Goal: Task Accomplishment & Management: Manage account settings

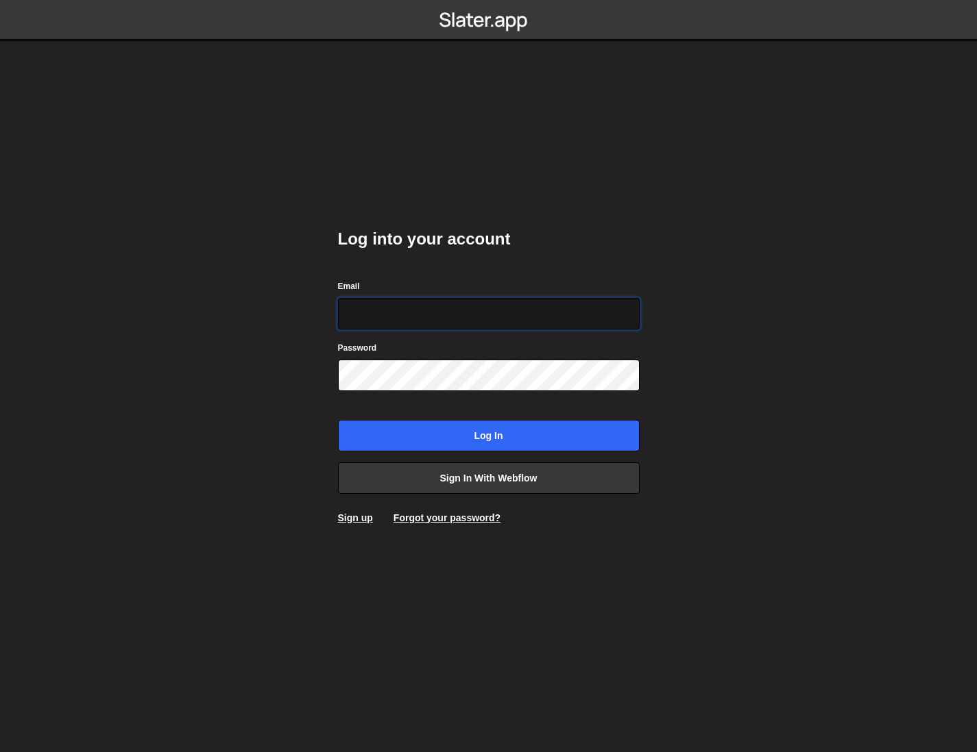
paste input "[EMAIL_ADDRESS][DOMAIN_NAME]"
type input "[EMAIL_ADDRESS][DOMAIN_NAME]"
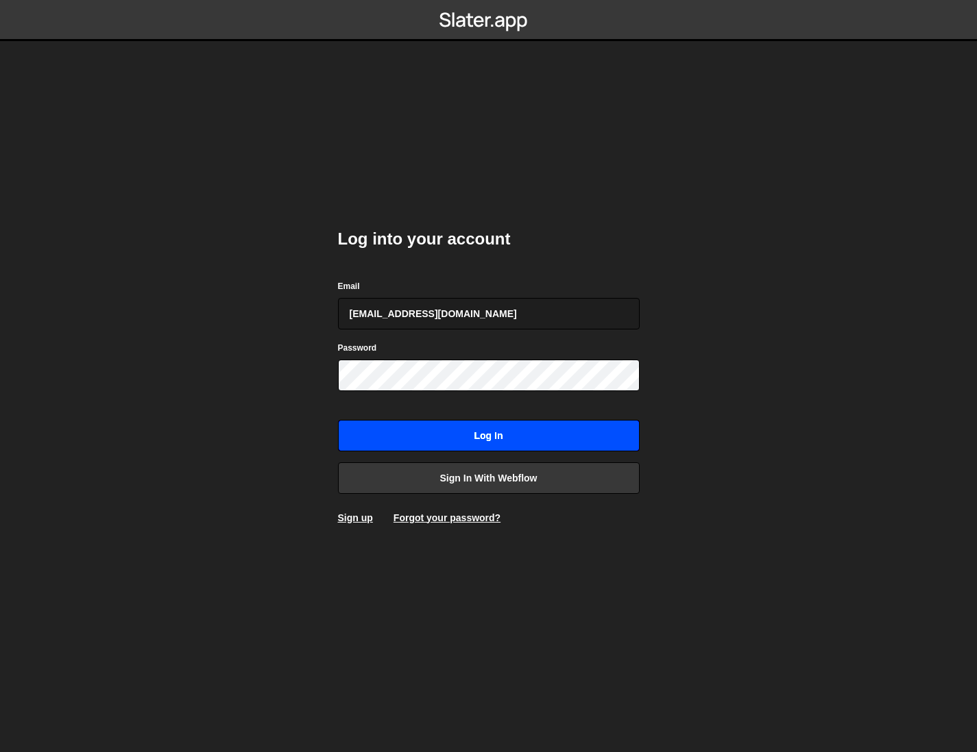
click at [548, 430] on input "Log in" at bounding box center [489, 436] width 302 height 32
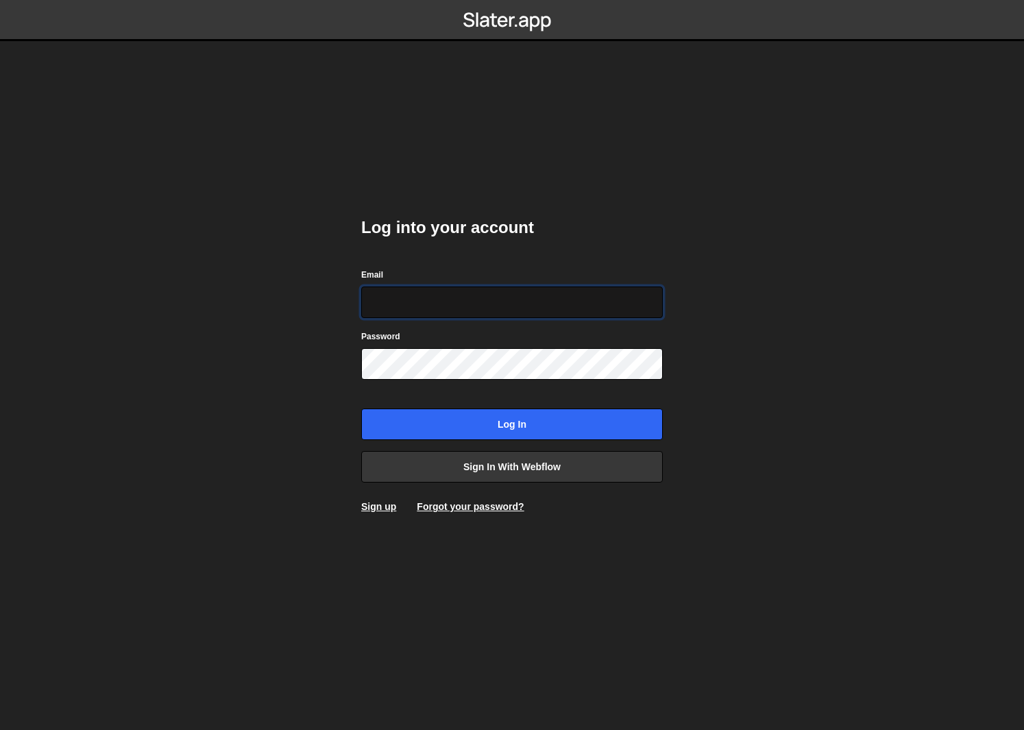
type input "[EMAIL_ADDRESS][DOMAIN_NAME]"
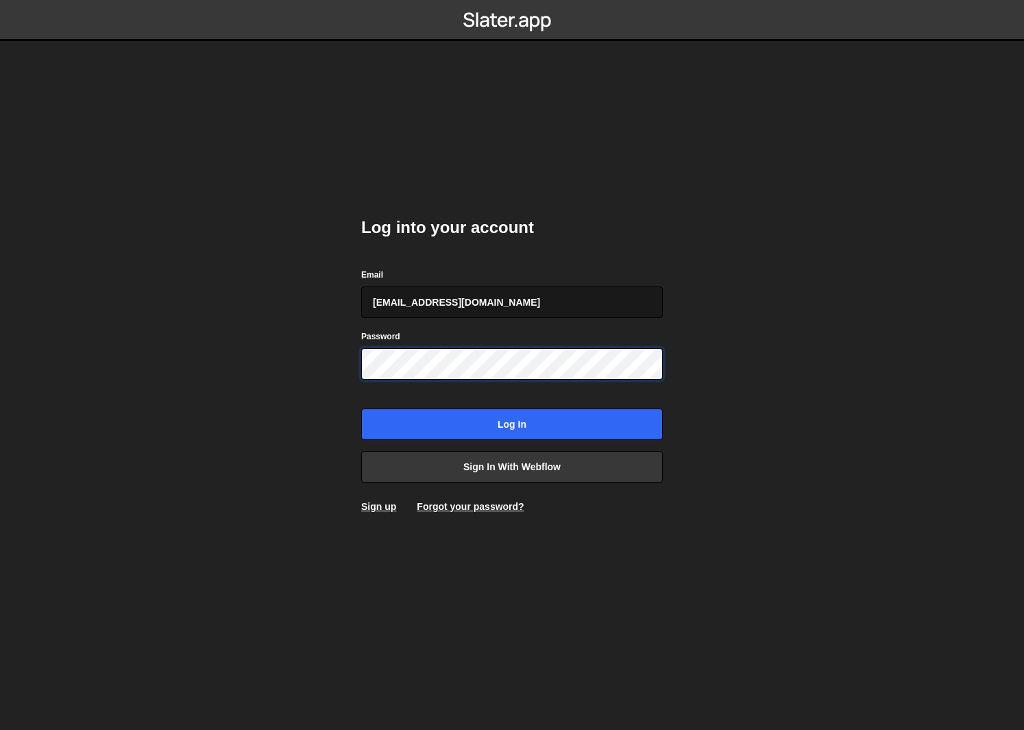
click at [512, 424] on input "Log in" at bounding box center [512, 424] width 302 height 32
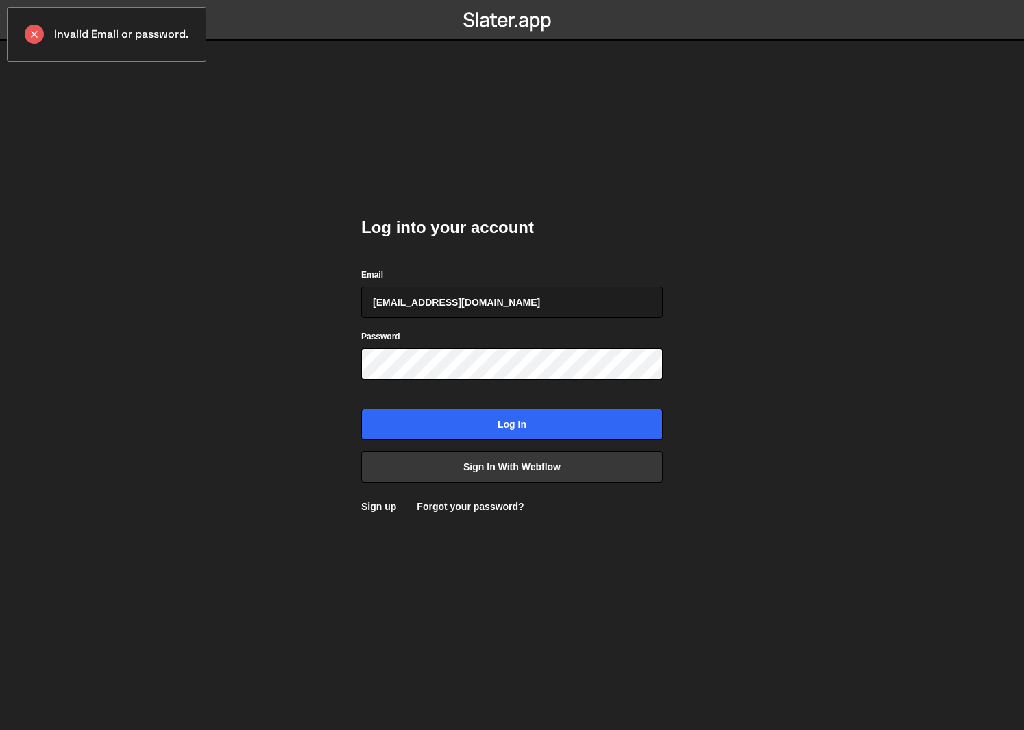
click at [726, 356] on body "Invalid Email or password. Log into your account Email [EMAIL_ADDRESS][DOMAIN_N…" at bounding box center [512, 365] width 1024 height 730
click at [789, 308] on body "Invalid Email or password. Log into your account Email [EMAIL_ADDRESS][DOMAIN_N…" at bounding box center [512, 365] width 1024 height 730
click at [643, 423] on input "Log in" at bounding box center [512, 424] width 302 height 32
click at [948, 365] on body "Invalid Email or password. Log into your account Email [EMAIL_ADDRESS][DOMAIN_N…" at bounding box center [512, 365] width 1024 height 730
